Goal: Find specific page/section: Locate a particular part of the current website

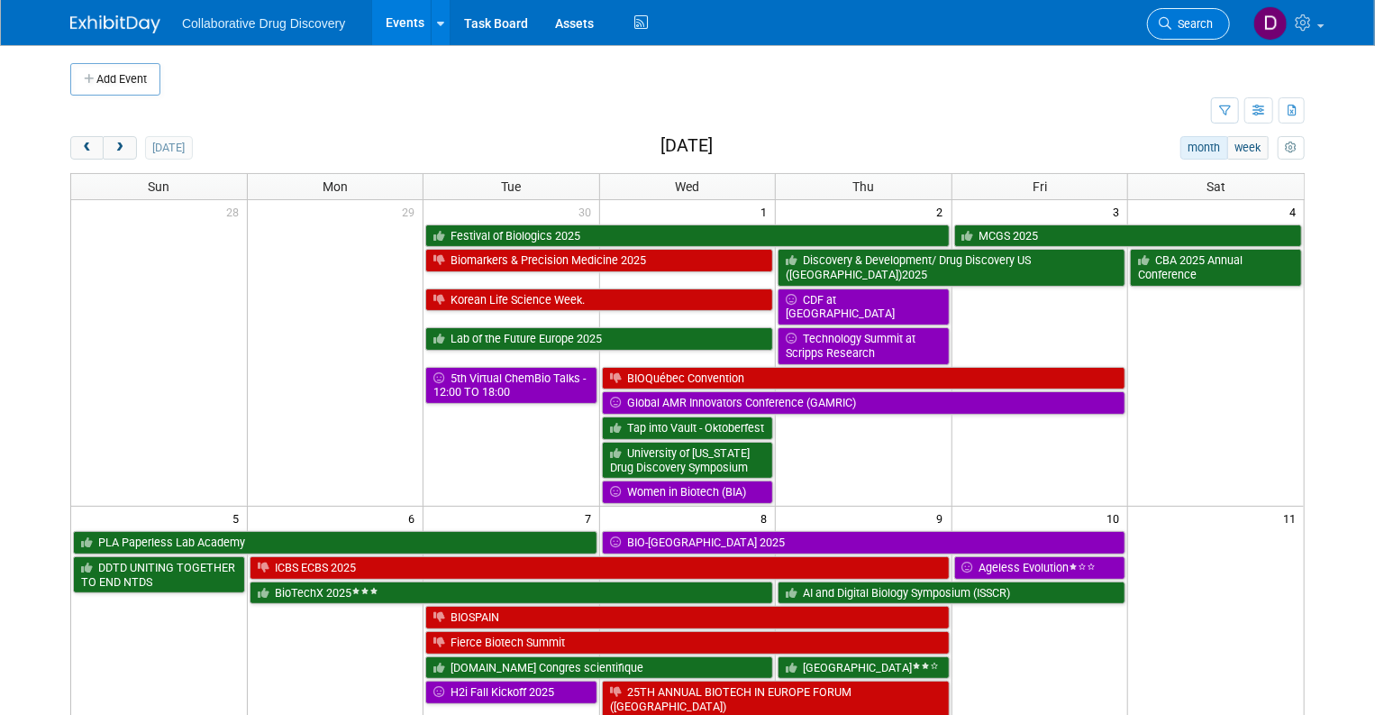
click at [1171, 21] on icon at bounding box center [1165, 23] width 13 height 13
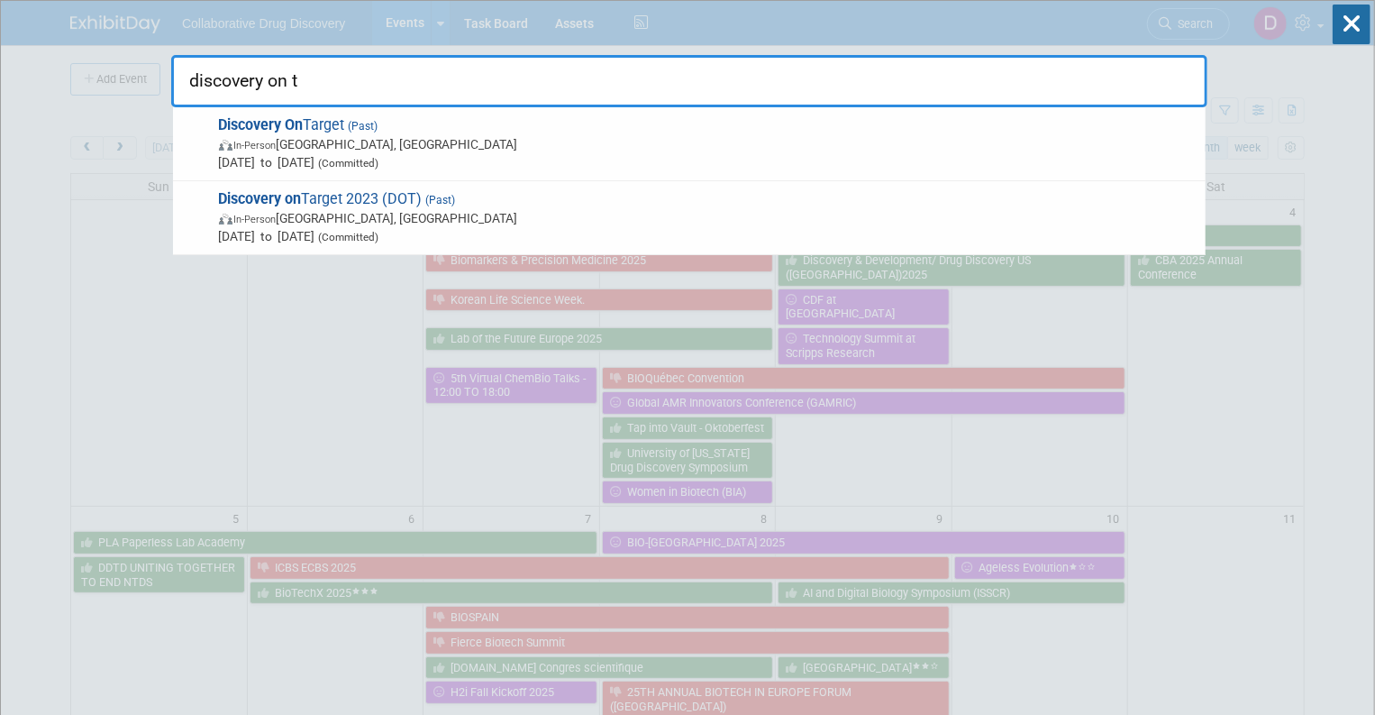
type input "discovery on ta"
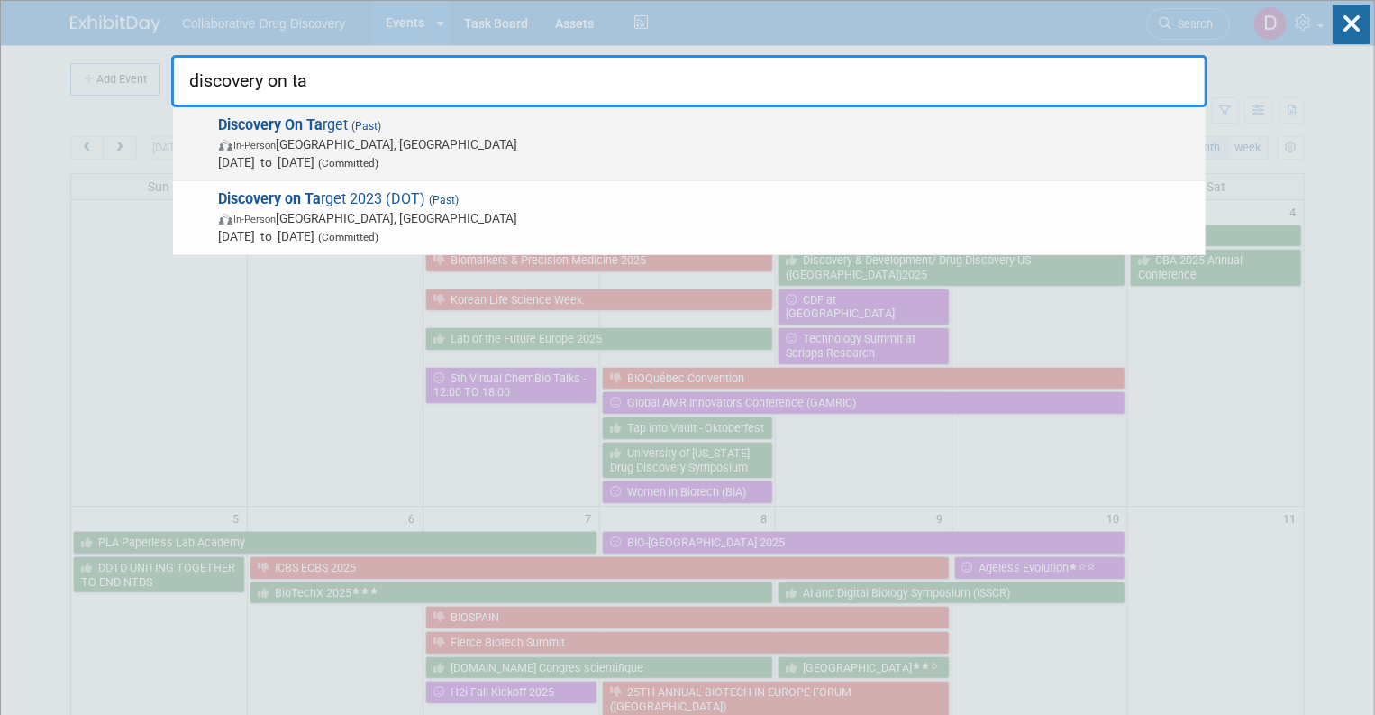
click at [400, 144] on span "In-Person Boston, MA" at bounding box center [708, 144] width 978 height 18
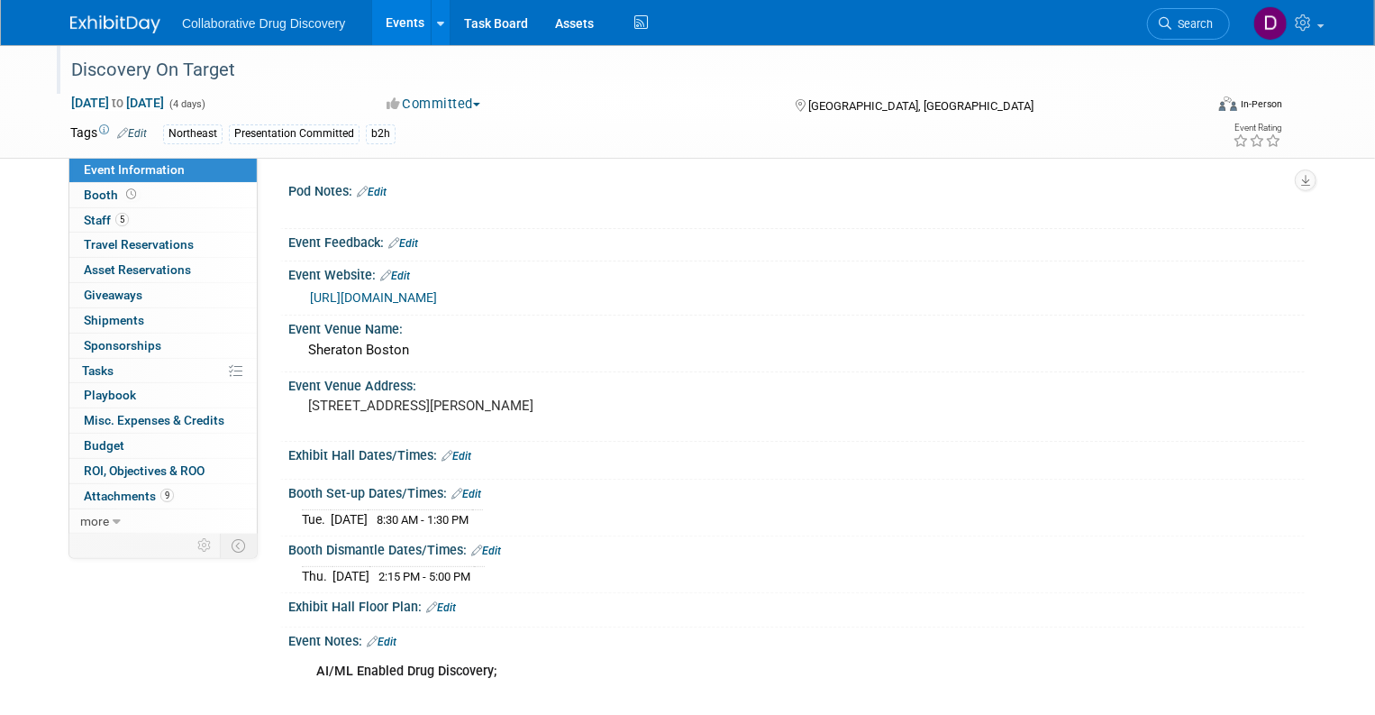
click at [221, 73] on div "Discovery On Target" at bounding box center [622, 70] width 1114 height 32
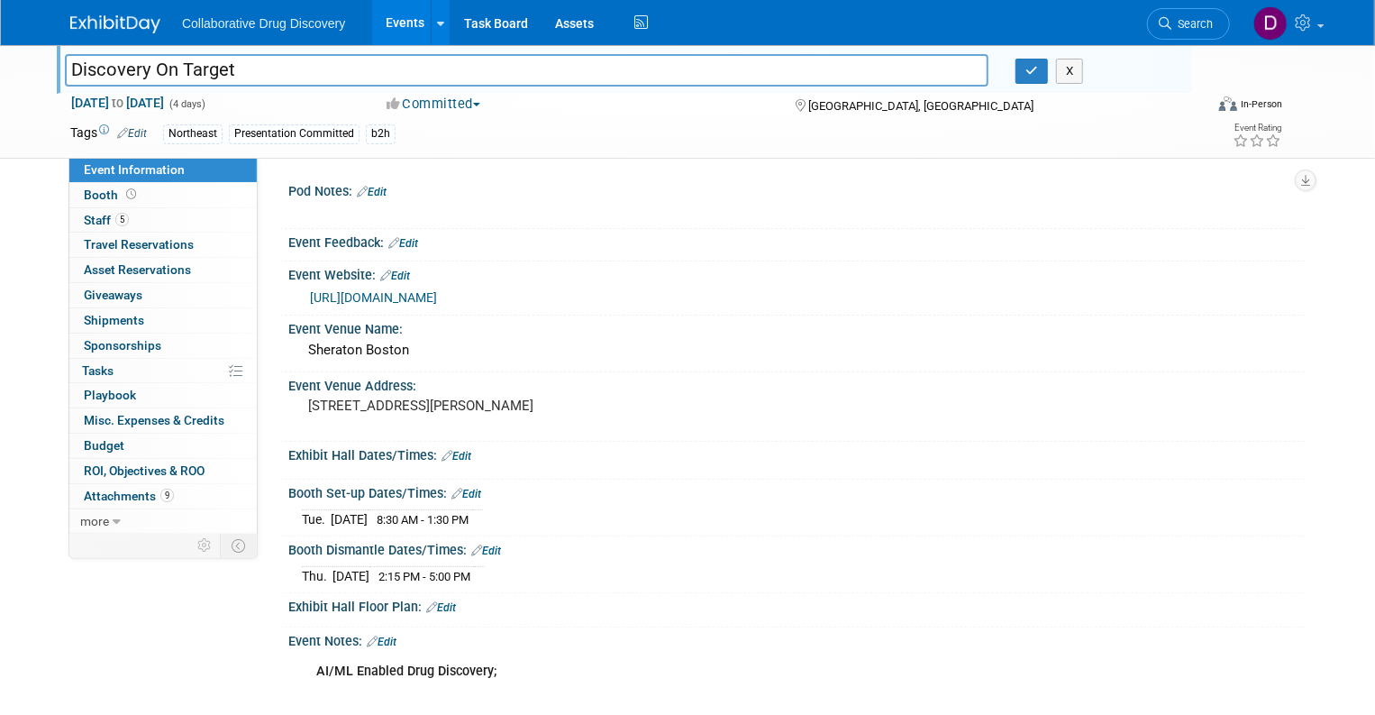
click at [221, 73] on input "Discovery On Target" at bounding box center [527, 70] width 924 height 32
click at [437, 297] on link "[URL][DOMAIN_NAME]" at bounding box center [373, 297] width 127 height 14
